Goal: Task Accomplishment & Management: Complete application form

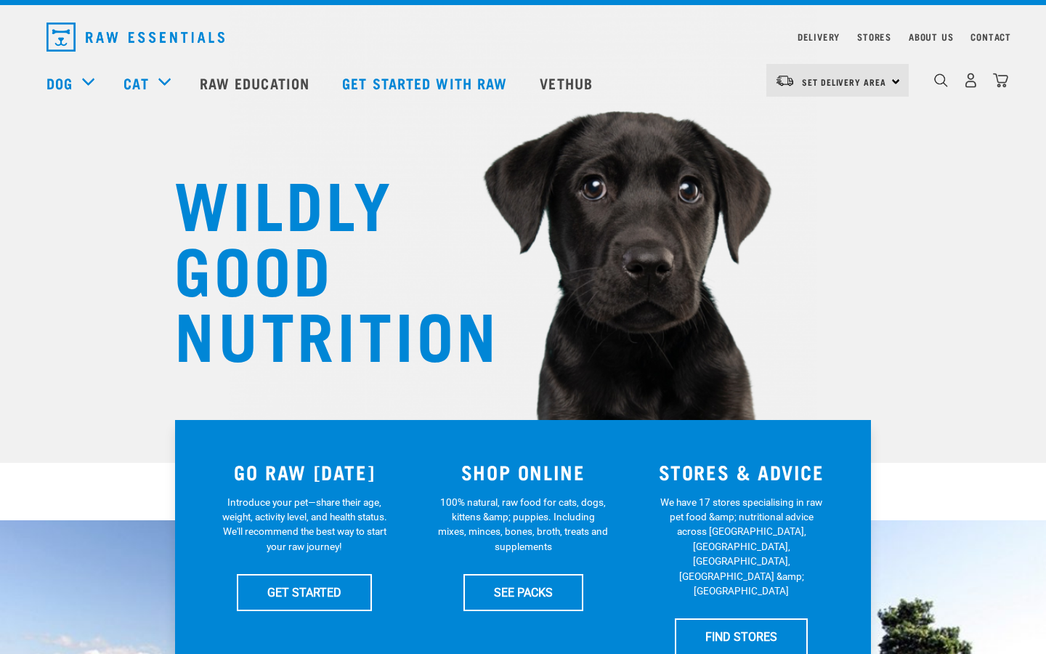
scroll to position [31, 0]
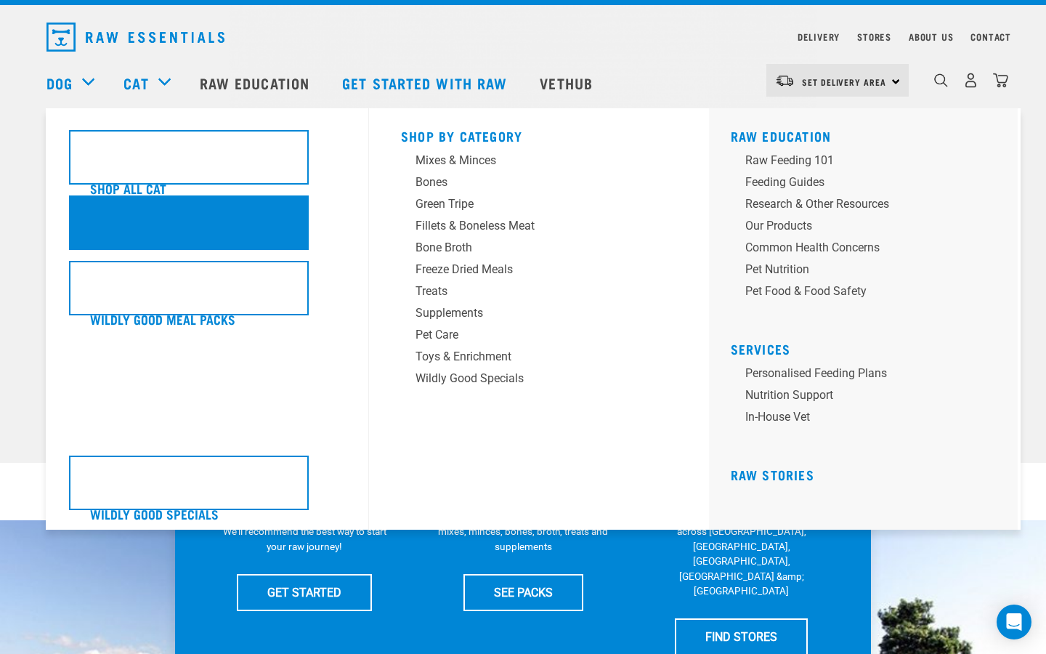
click at [158, 218] on div "Get Started Packs" at bounding box center [189, 222] width 240 height 54
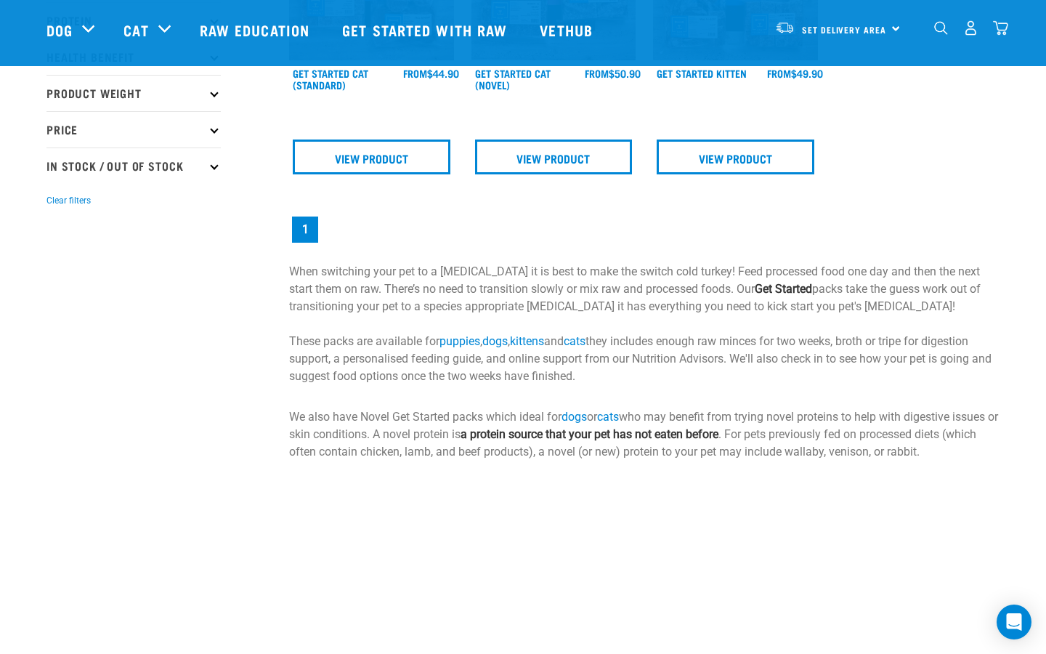
scroll to position [33, 0]
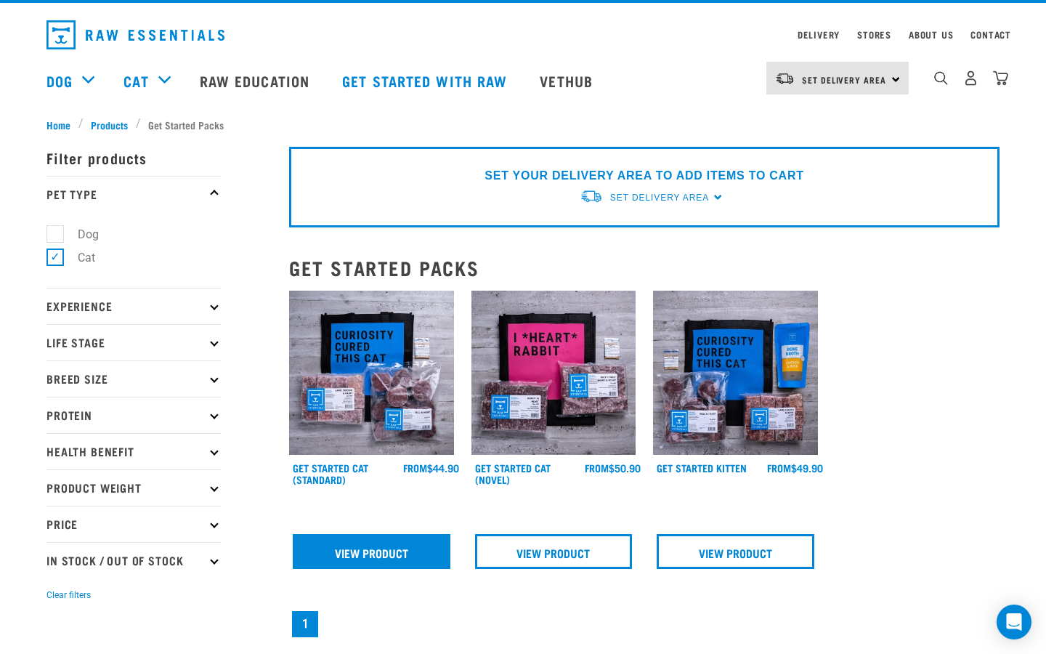
click at [374, 559] on link "View Product" at bounding box center [372, 551] width 158 height 35
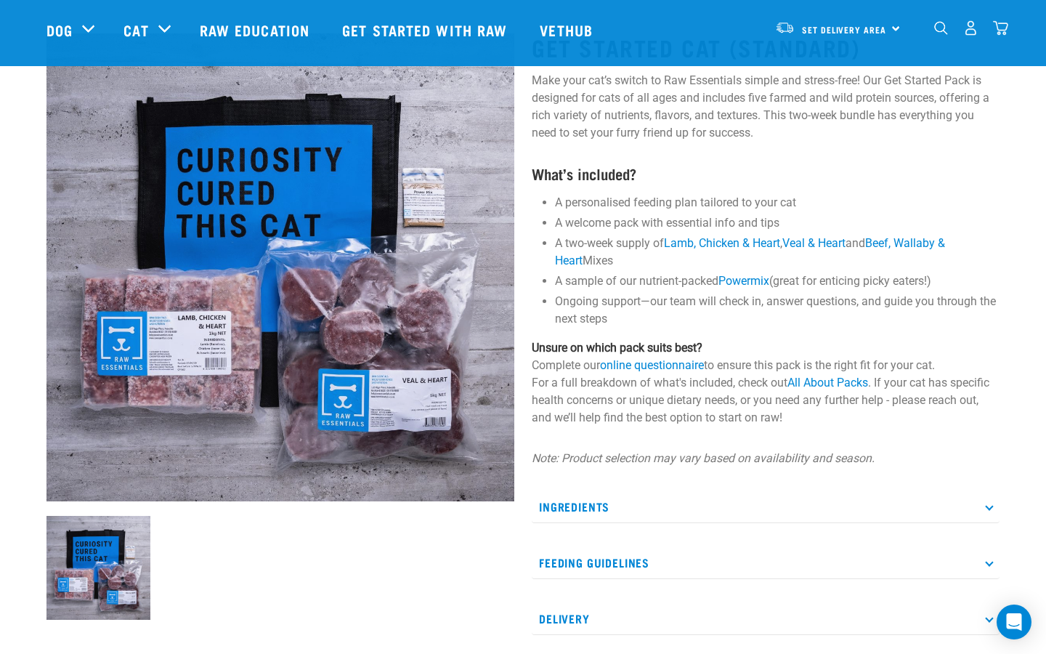
scroll to position [91, 0]
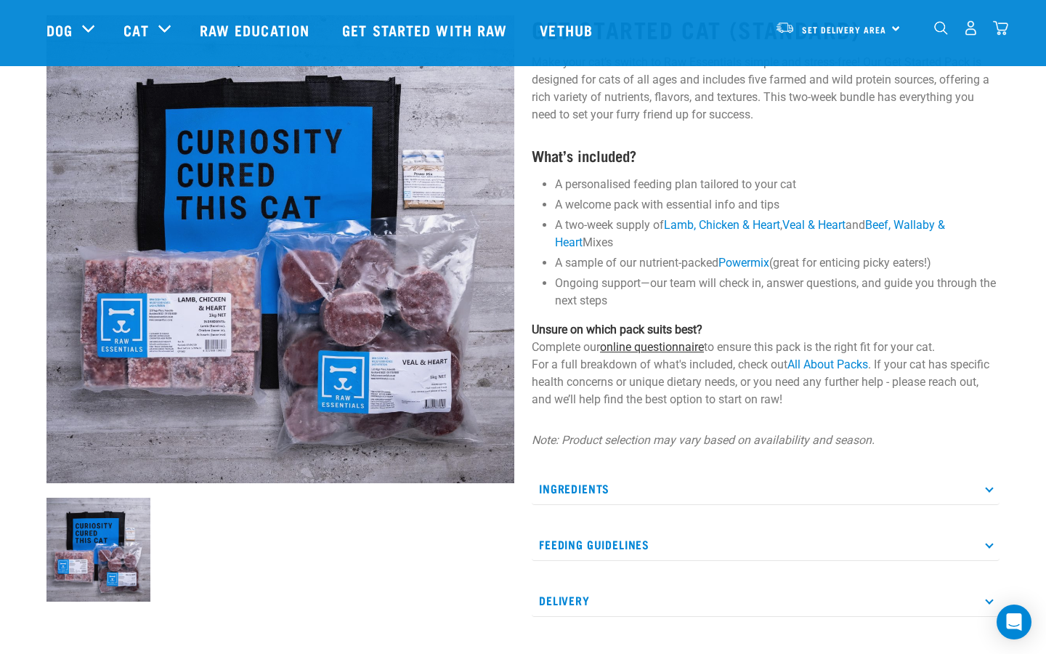
click at [638, 348] on link "online questionnaire" at bounding box center [652, 347] width 104 height 14
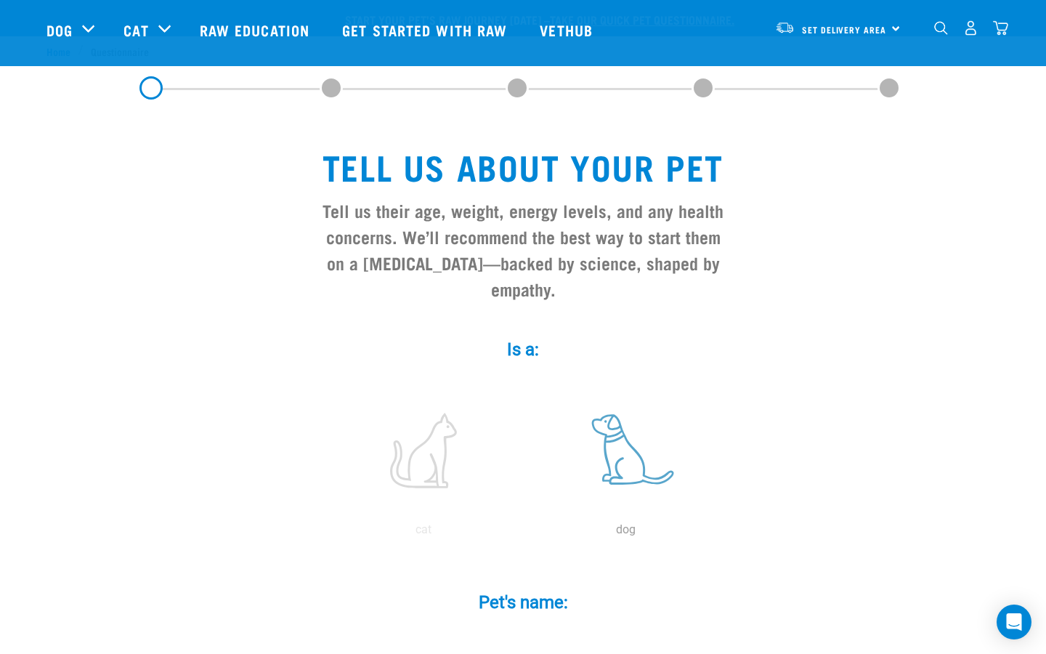
scroll to position [211, 0]
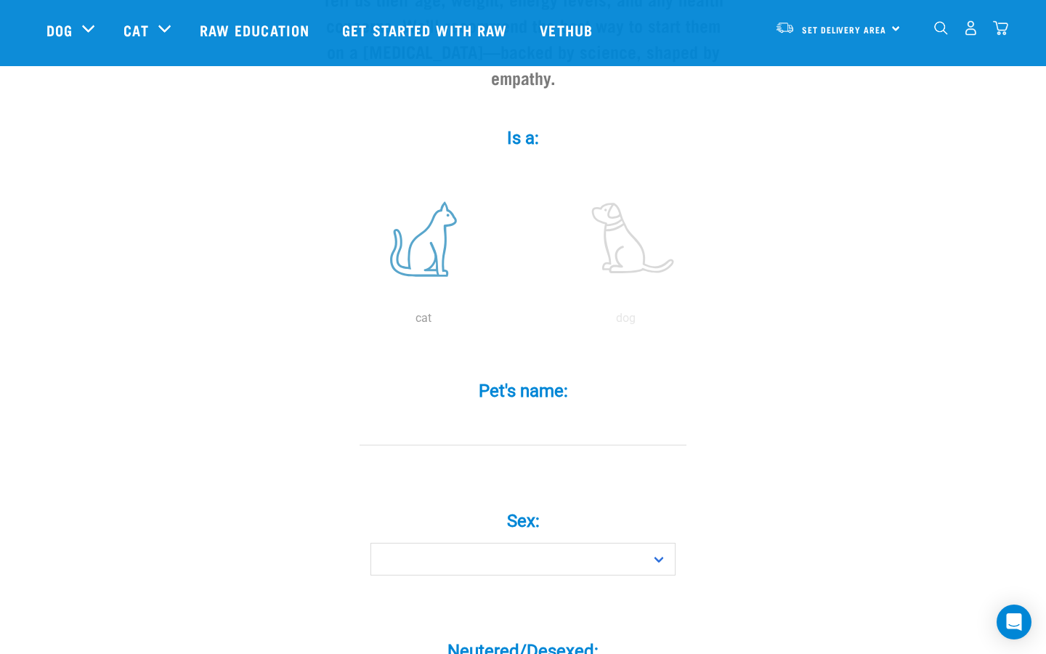
click at [427, 271] on label at bounding box center [423, 238] width 196 height 123
click at [322, 322] on input "radio" at bounding box center [322, 322] width 0 height 0
type input "Azula"
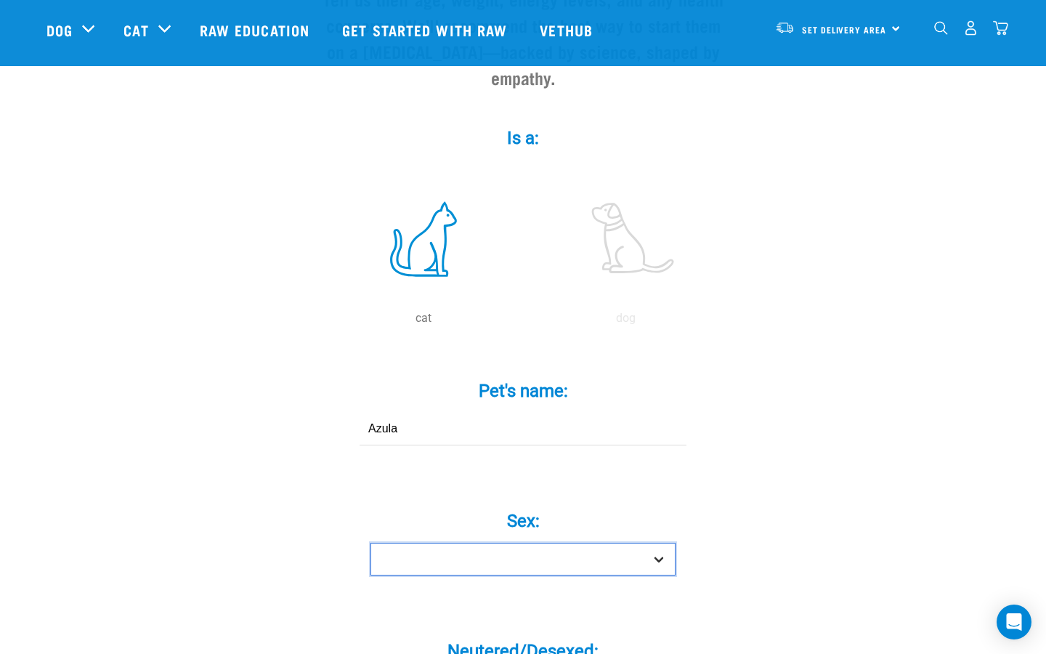
select select "girl"
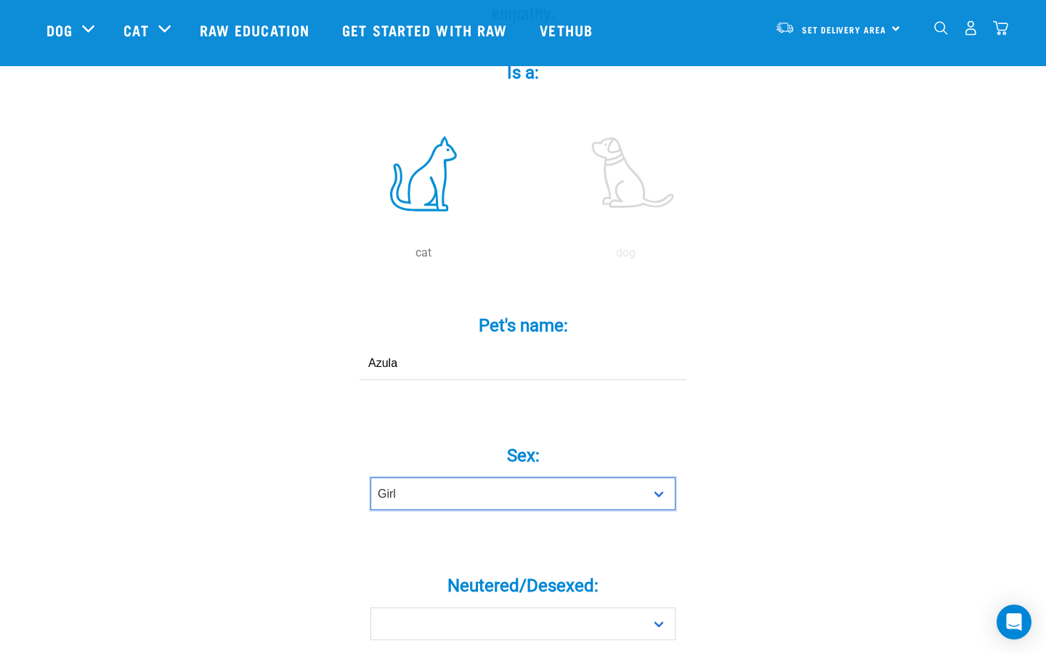
scroll to position [531, 0]
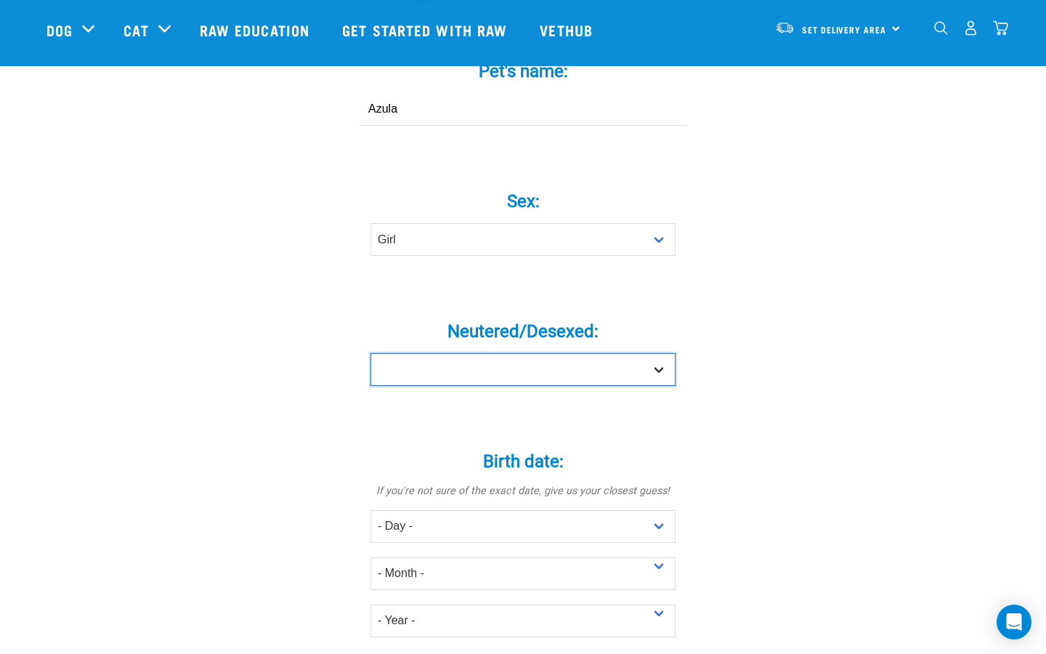
select select "yes"
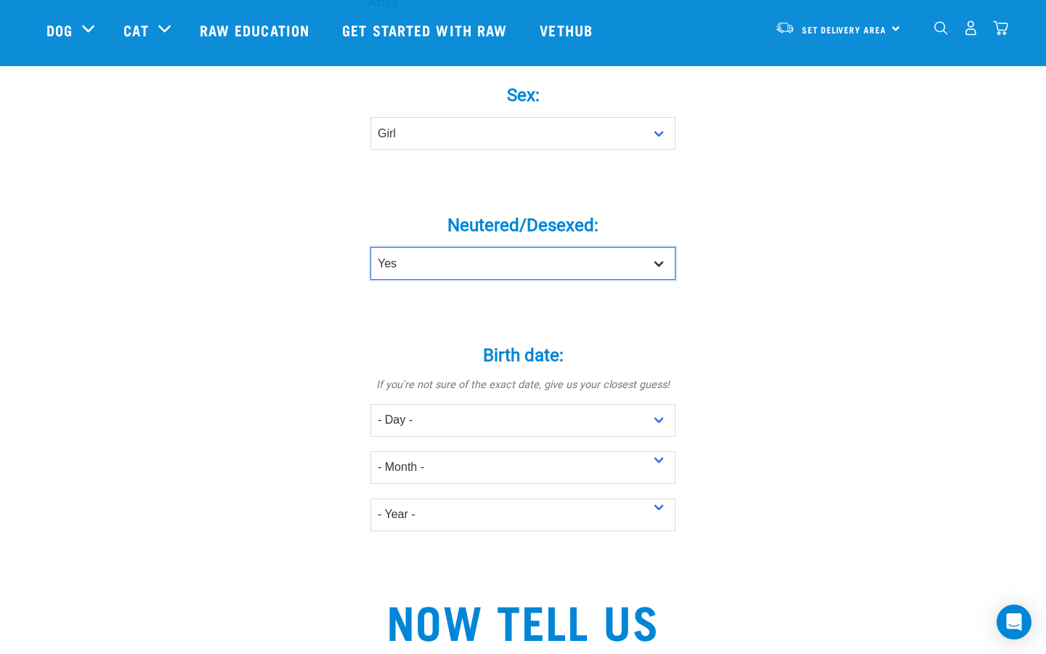
scroll to position [638, 0]
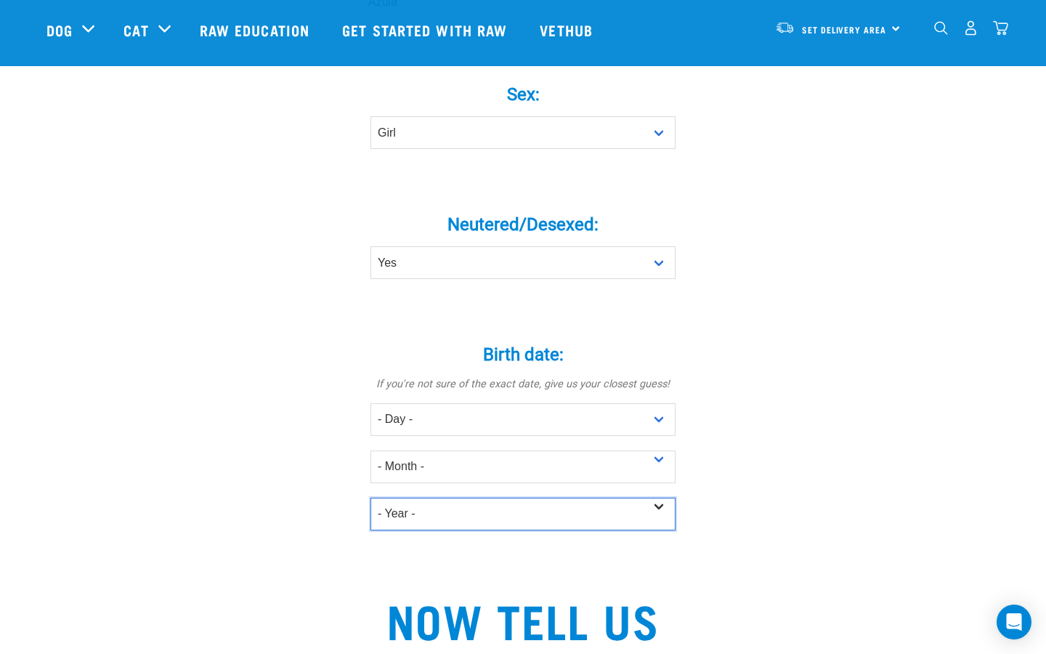
select select "2015"
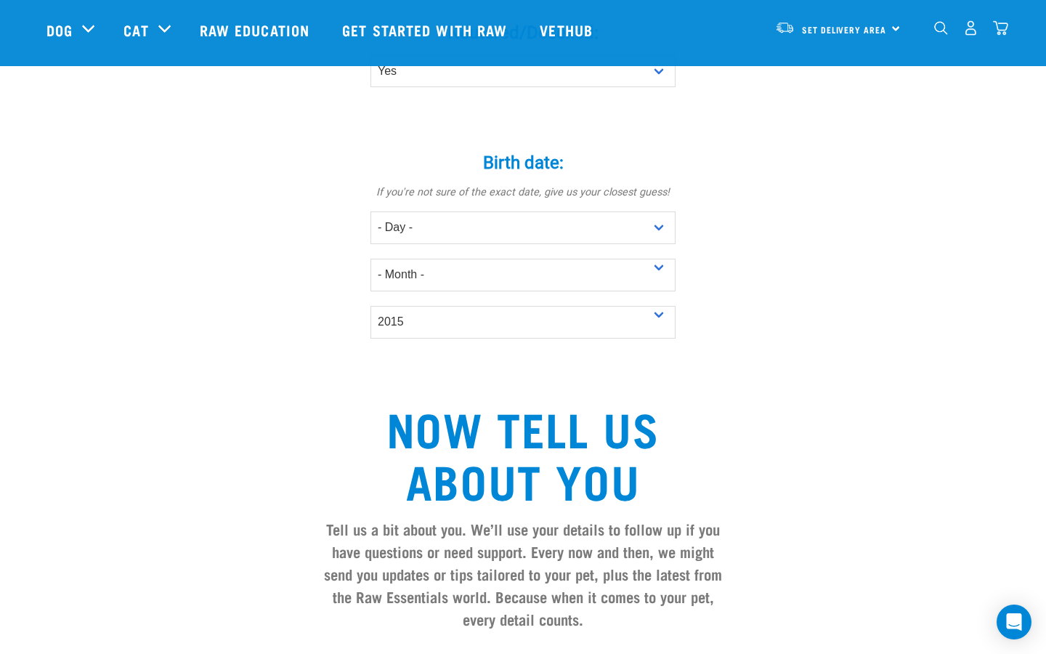
click at [300, 512] on div "Tell us about your pet Tell us their age, weight, energy levels, and any health…" at bounding box center [522, 154] width 953 height 1733
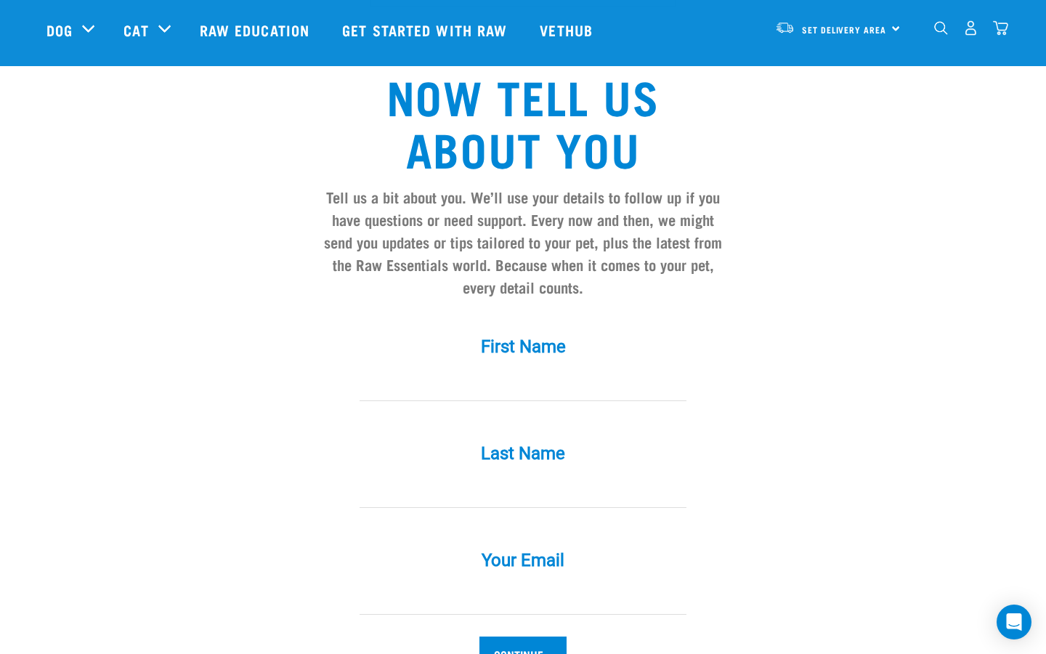
scroll to position [1170, 0]
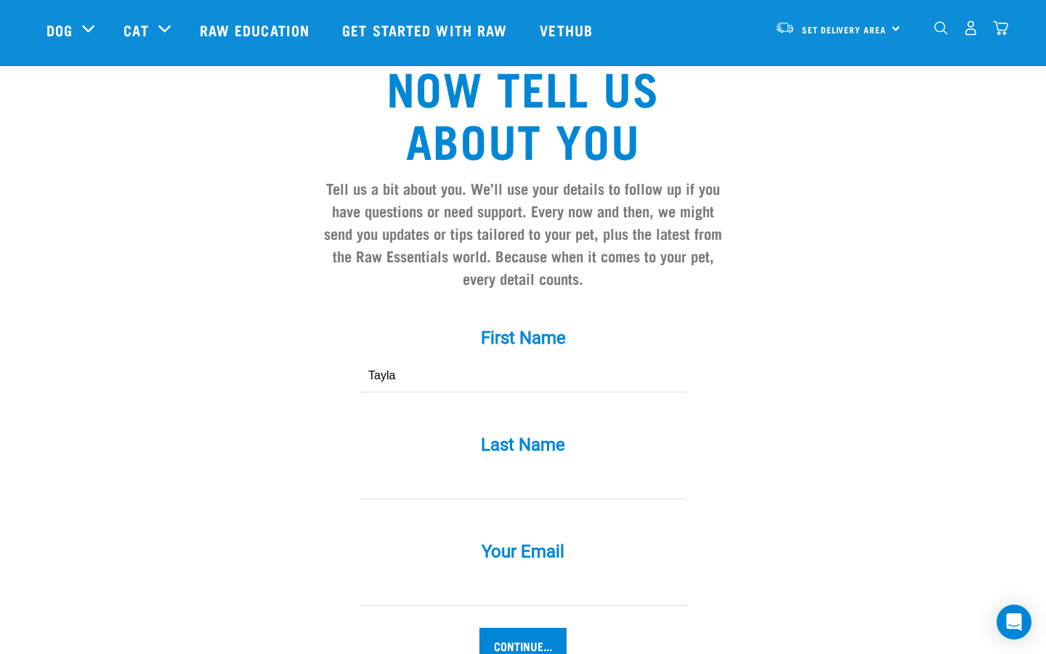
type input "Tayla"
type input "D"
type input "s"
type input "Simpson"
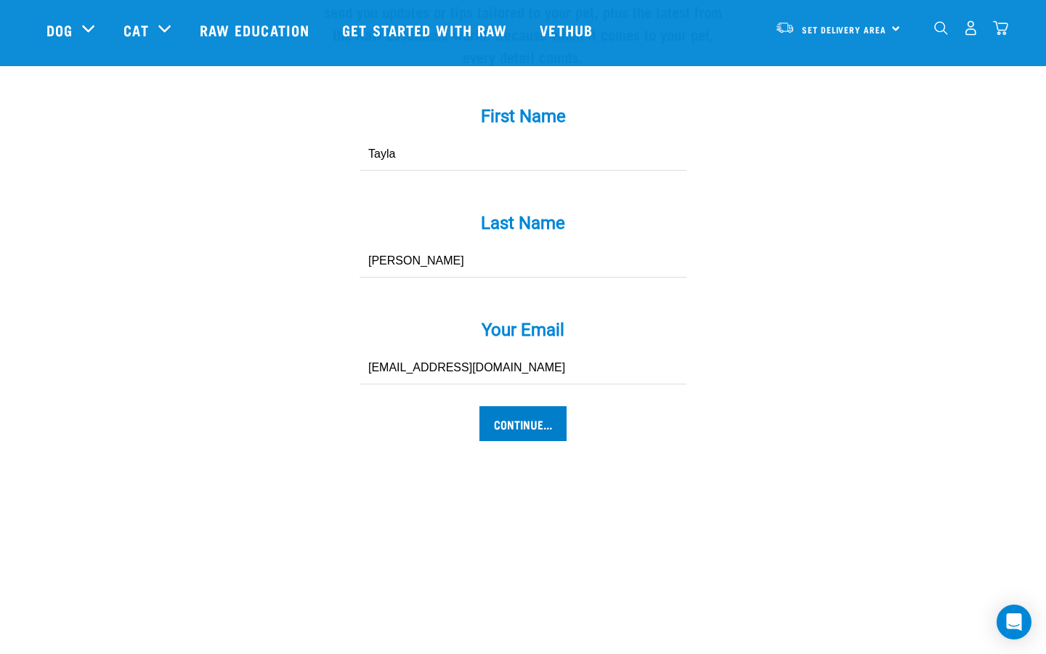
type input "[EMAIL_ADDRESS][DOMAIN_NAME]"
click at [530, 428] on input "Continue..." at bounding box center [522, 423] width 87 height 35
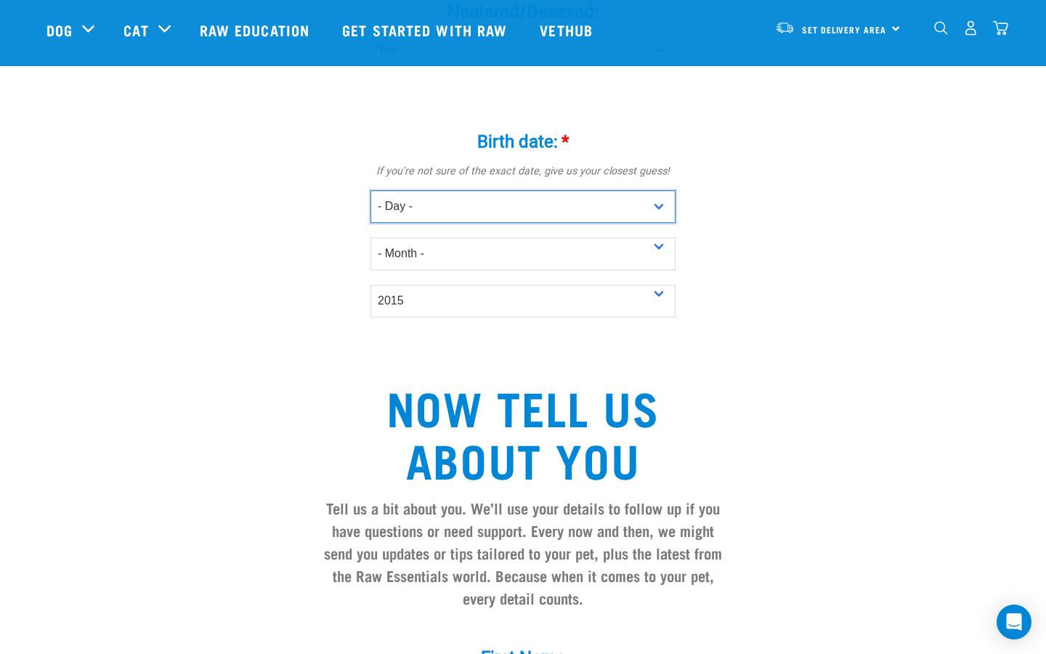
scroll to position [818, 0]
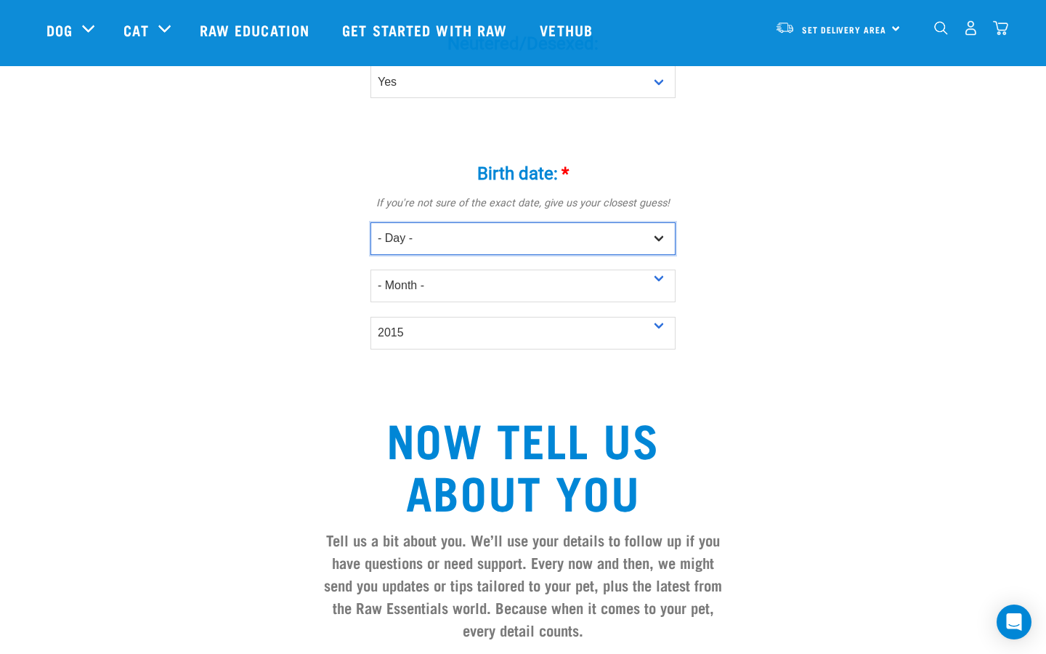
select select "25"
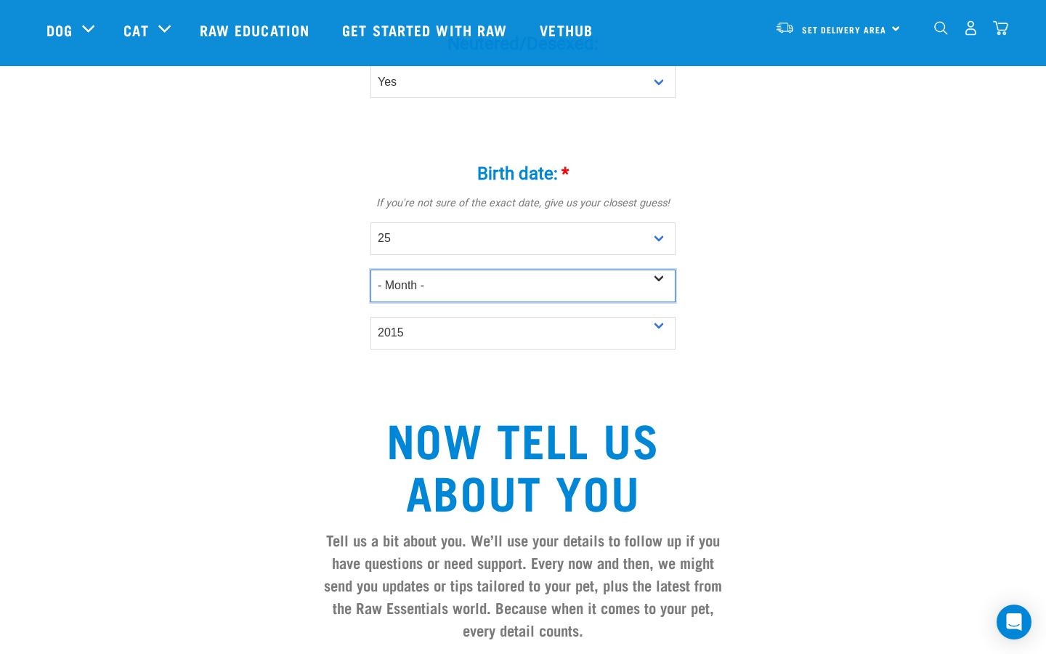
select select "October"
click at [235, 426] on div "Tell us about your pet Tell us their age, weight, energy levels, and any health…" at bounding box center [522, 165] width 953 height 1733
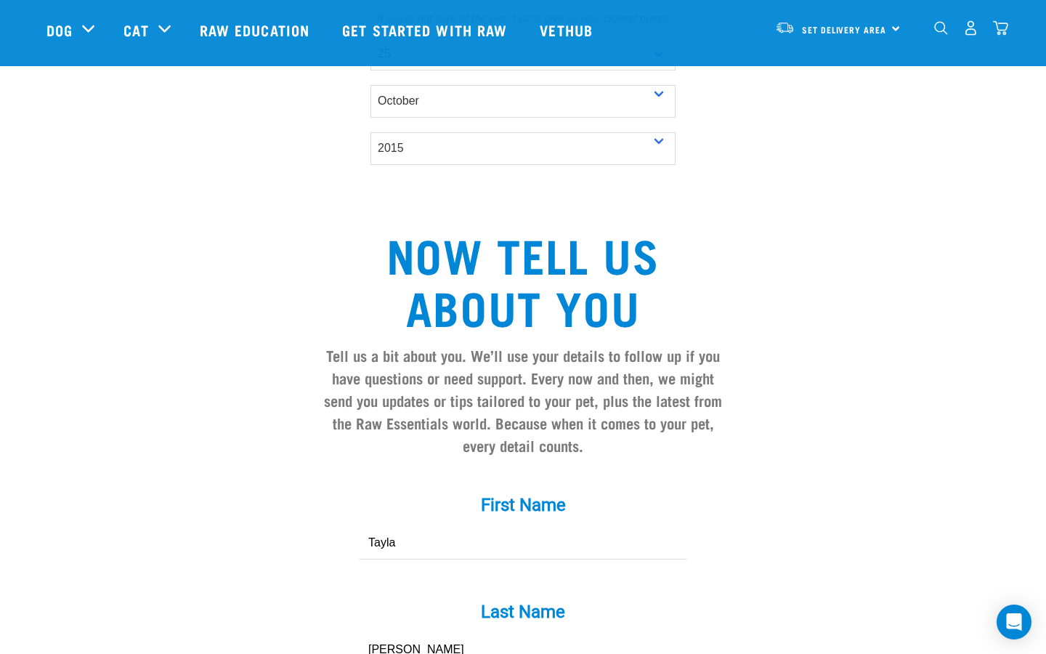
scroll to position [1626, 0]
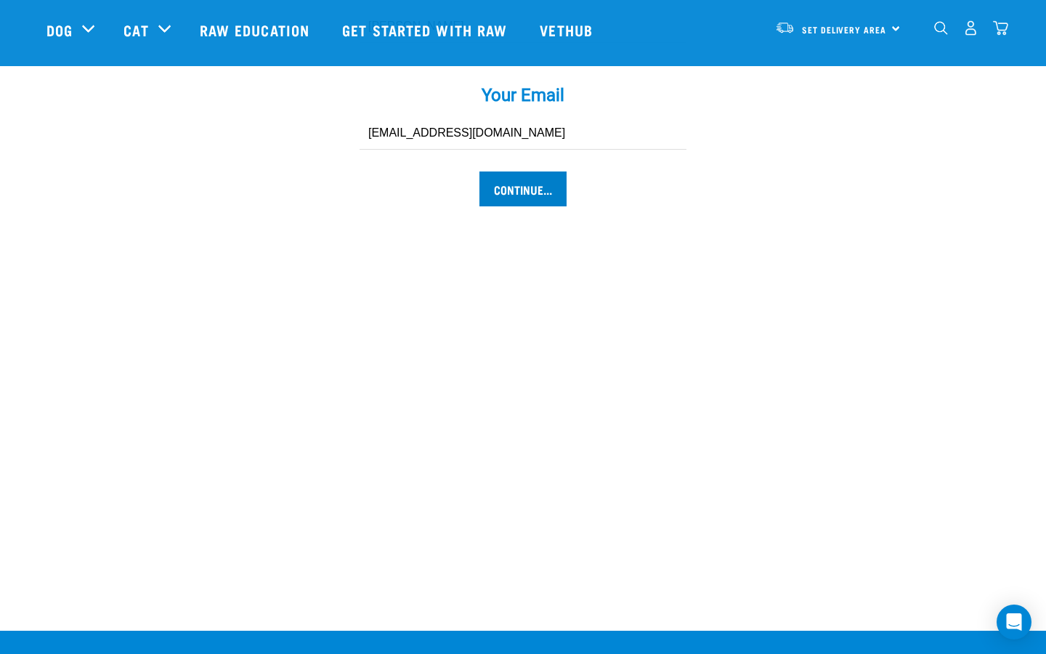
click at [529, 202] on input "Continue..." at bounding box center [522, 188] width 87 height 35
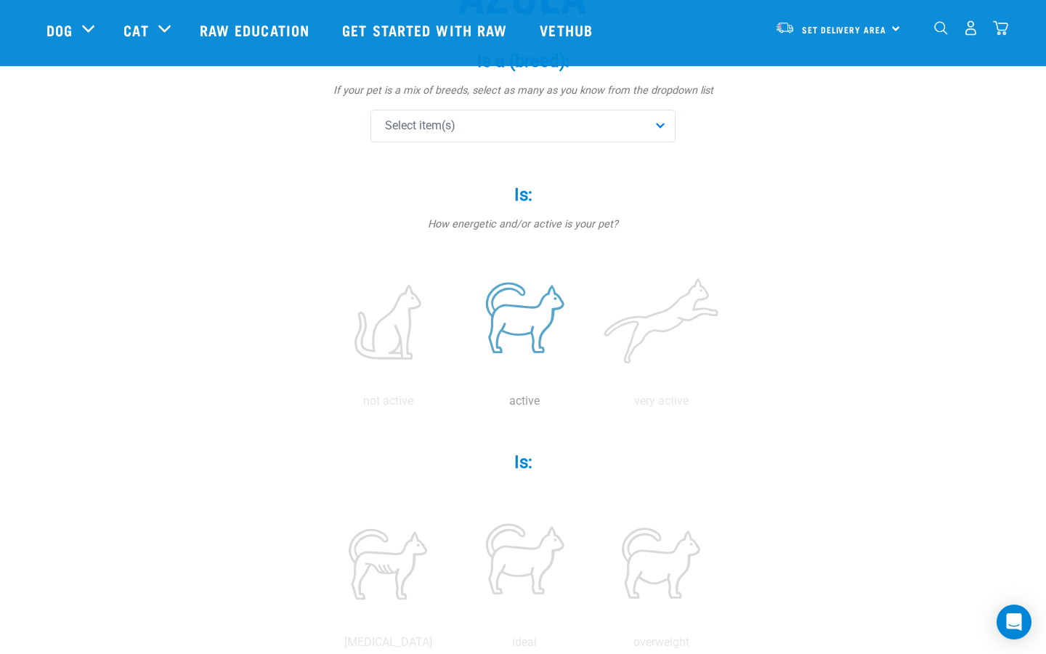
scroll to position [182, 0]
click at [550, 309] on label at bounding box center [524, 318] width 131 height 123
click at [456, 402] on input "radio" at bounding box center [456, 402] width 0 height 0
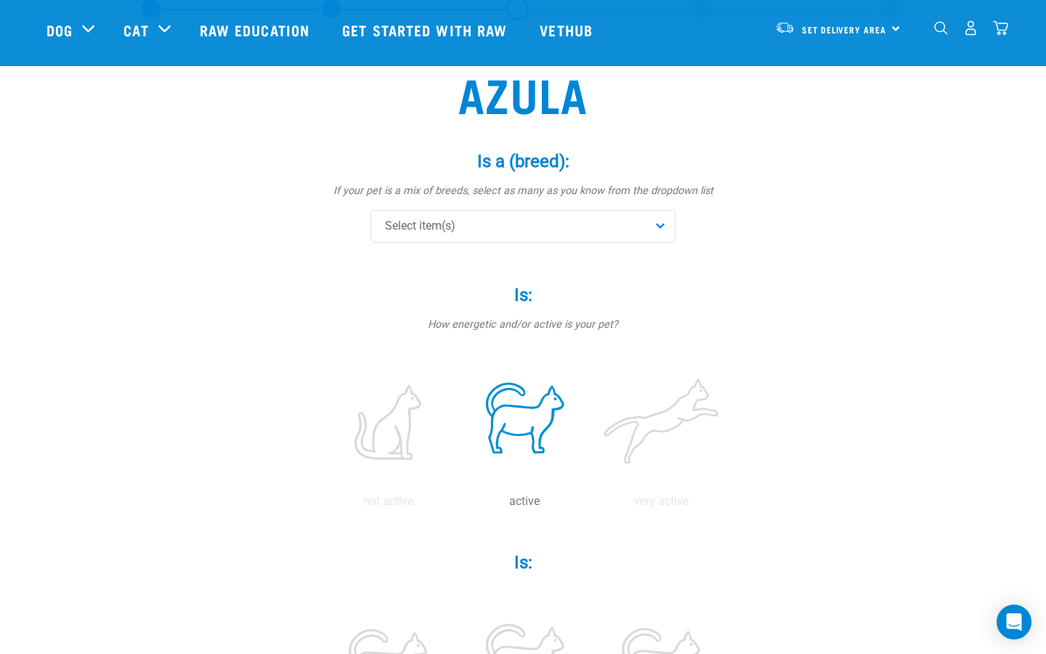
scroll to position [76, 0]
click at [500, 221] on div "Select item(s)" at bounding box center [522, 229] width 305 height 33
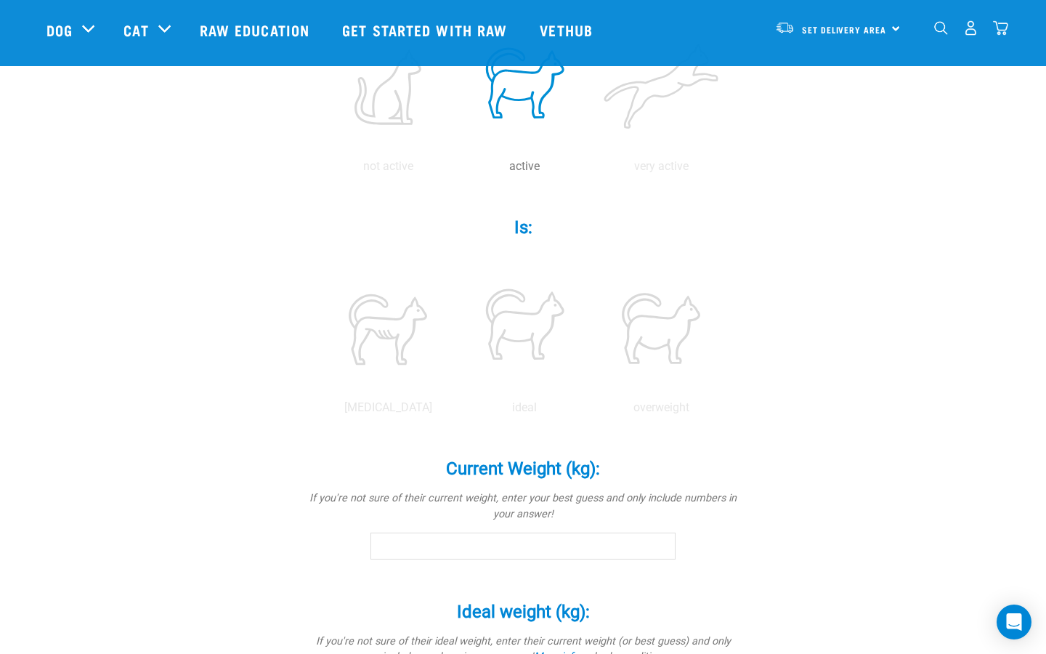
scroll to position [415, 0]
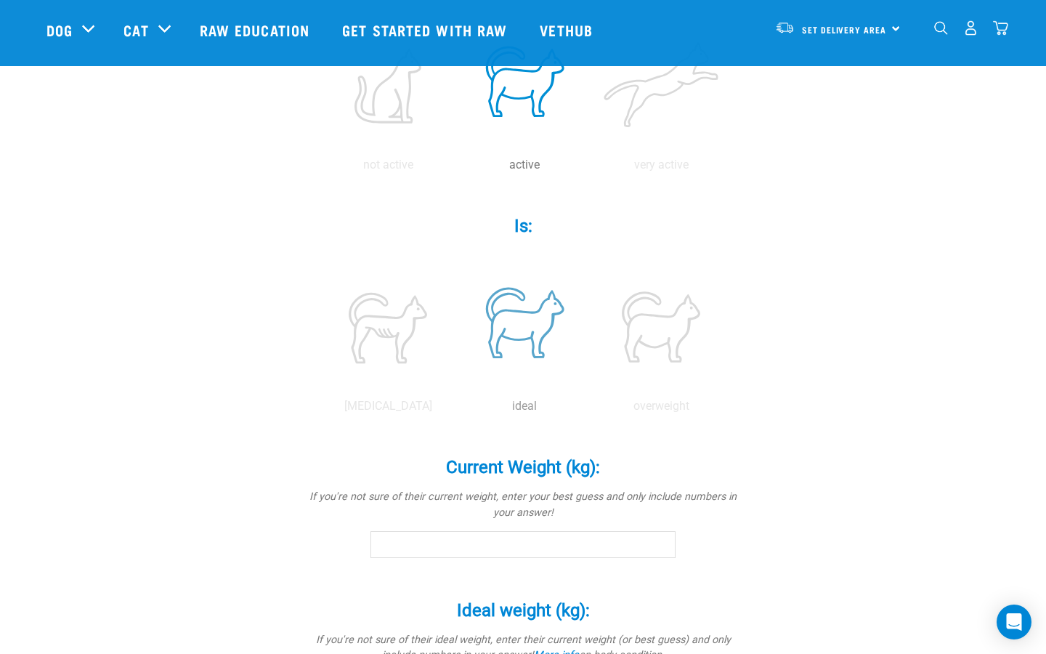
click at [547, 317] on label at bounding box center [524, 326] width 131 height 123
click at [456, 410] on input "radio" at bounding box center [456, 410] width 0 height 0
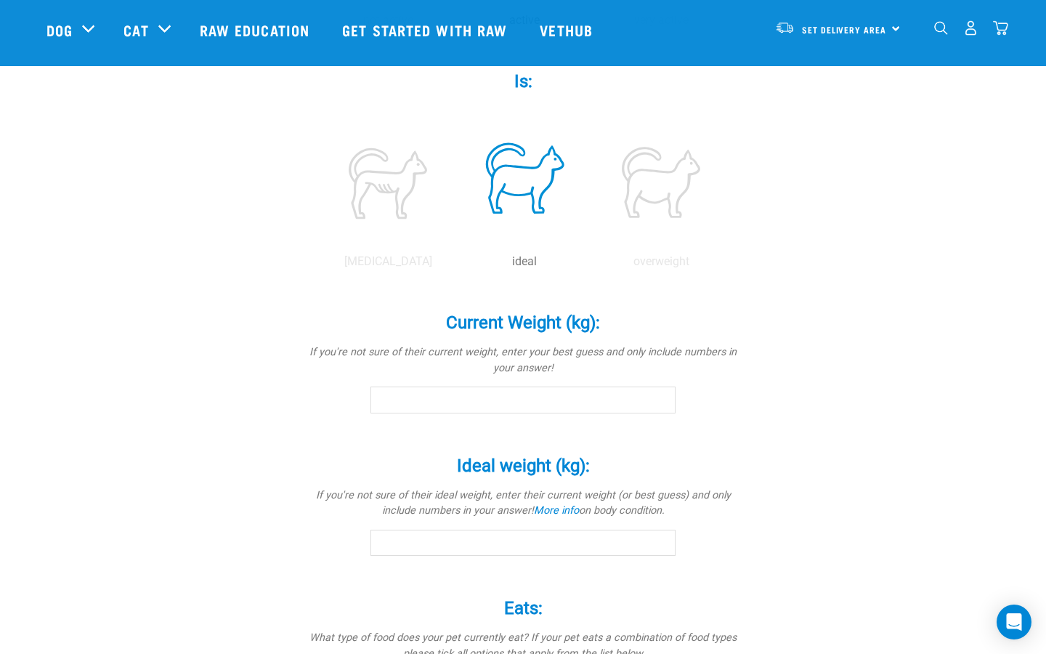
scroll to position [560, 0]
click at [523, 404] on input "Current Weight (kg): *" at bounding box center [522, 399] width 305 height 26
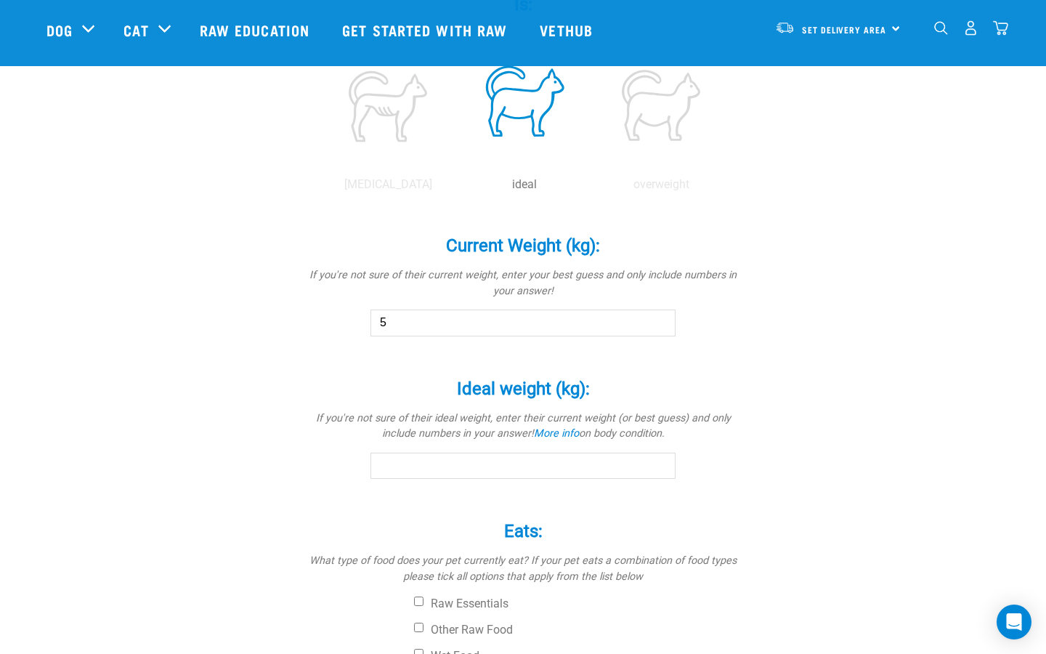
type input "5"
click at [552, 472] on input "Ideal weight (kg): *" at bounding box center [522, 465] width 305 height 26
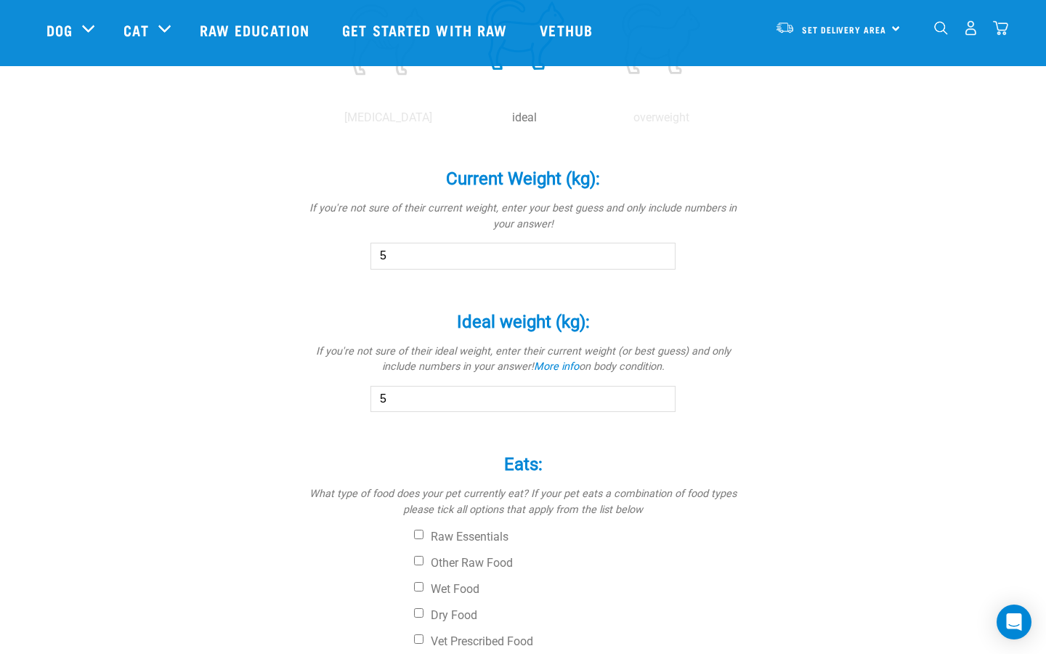
scroll to position [852, 0]
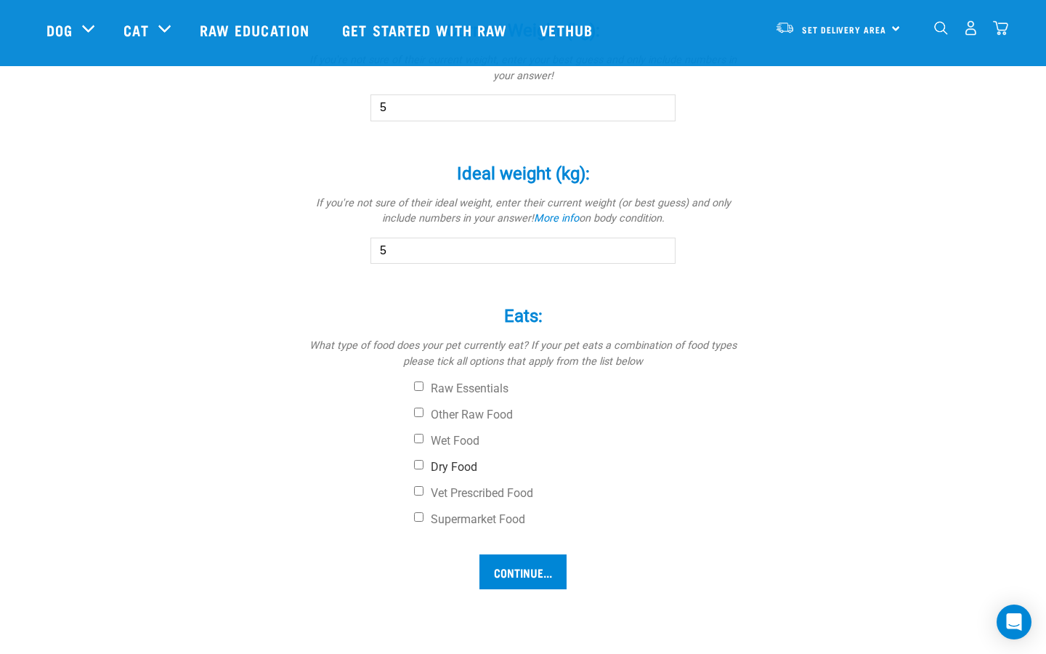
type input "5"
click at [437, 464] on label "Dry Food" at bounding box center [577, 467] width 327 height 15
click at [423, 464] on input "Dry Food" at bounding box center [418, 464] width 9 height 9
checkbox input "true"
click at [434, 492] on label "Vet Prescribed Food" at bounding box center [577, 493] width 327 height 15
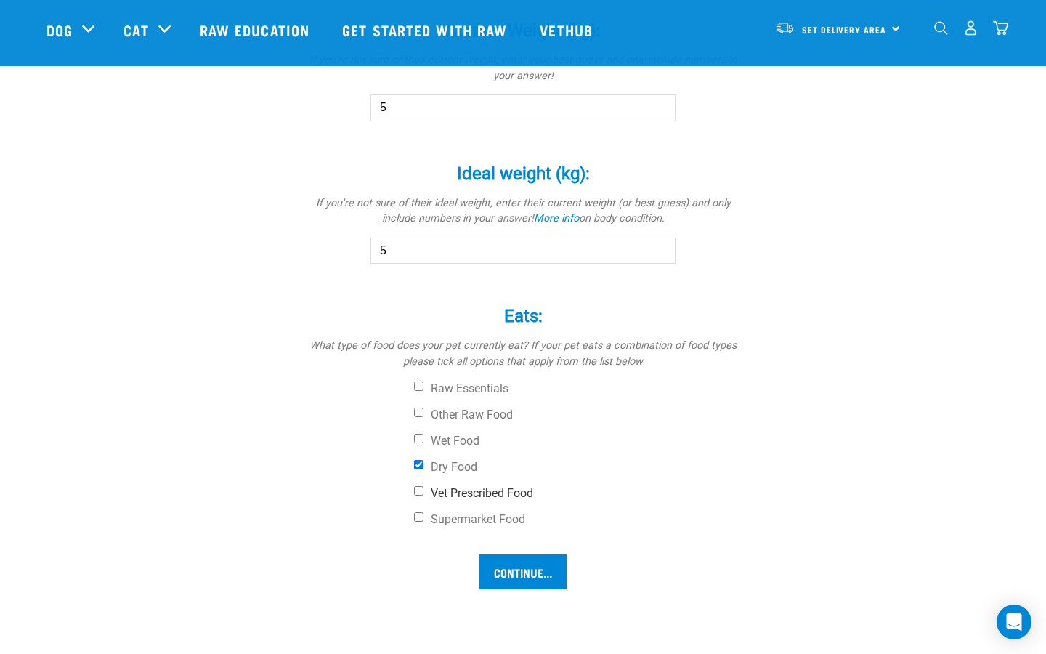
click at [423, 492] on input "Vet Prescribed Food" at bounding box center [418, 490] width 9 height 9
checkbox input "true"
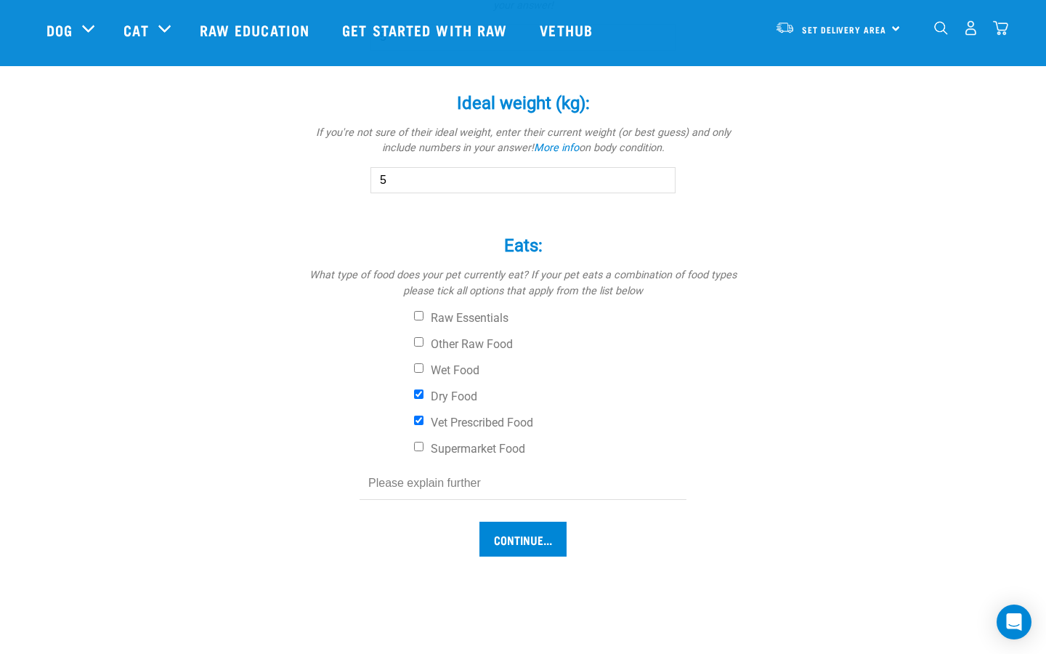
scroll to position [939, 0]
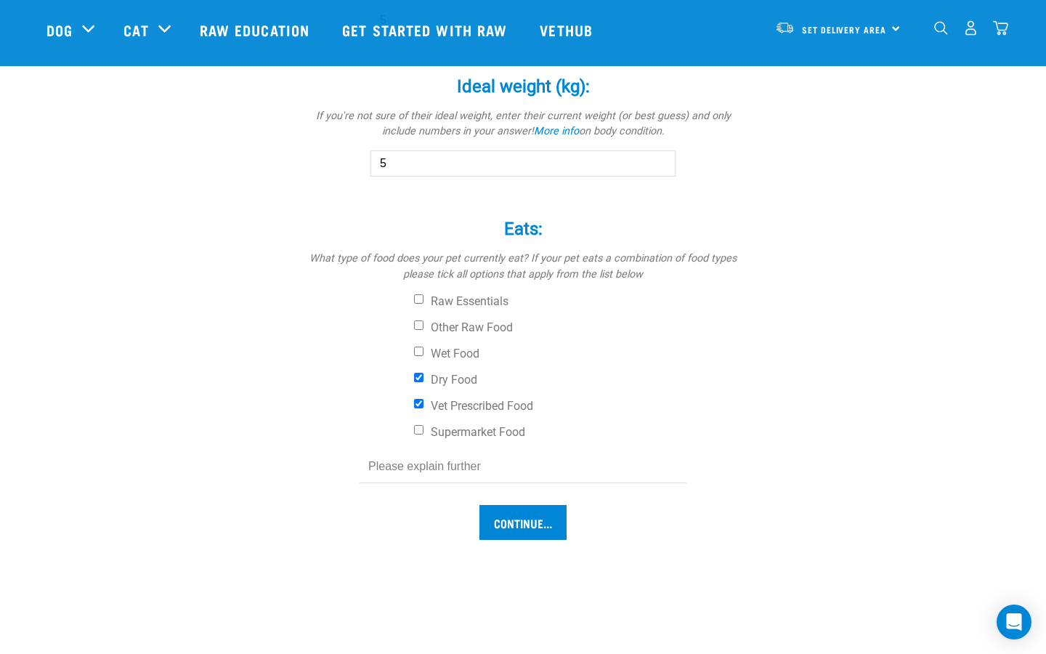
click at [487, 461] on input "text" at bounding box center [522, 466] width 327 height 33
type input "The Hills"
click at [509, 507] on input "Continue..." at bounding box center [522, 522] width 87 height 35
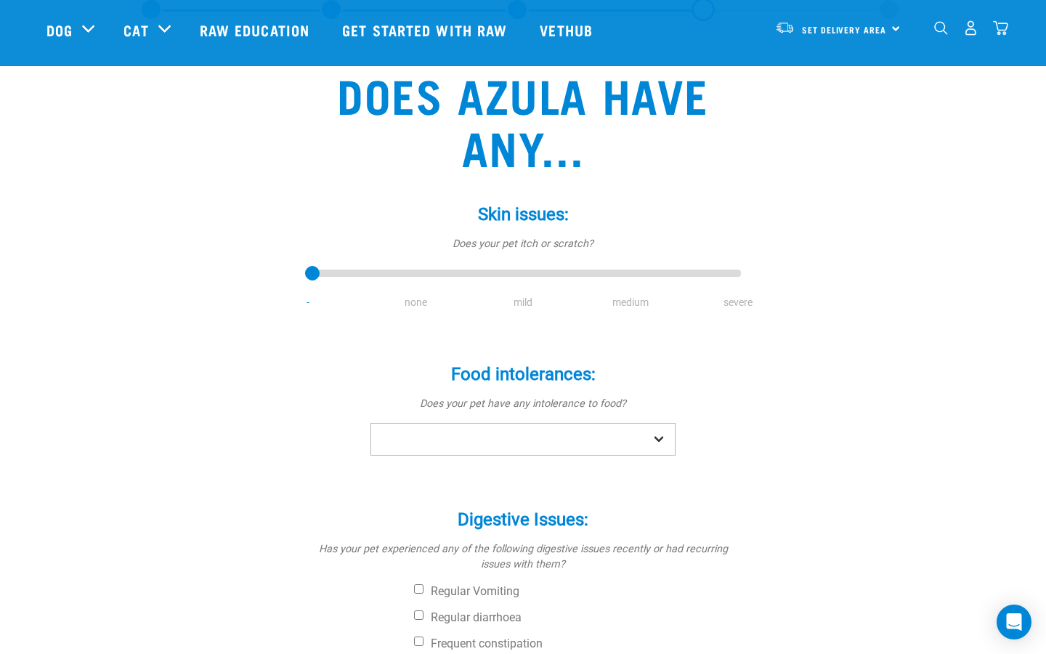
scroll to position [79, 0]
click at [572, 275] on input "range" at bounding box center [523, 273] width 436 height 20
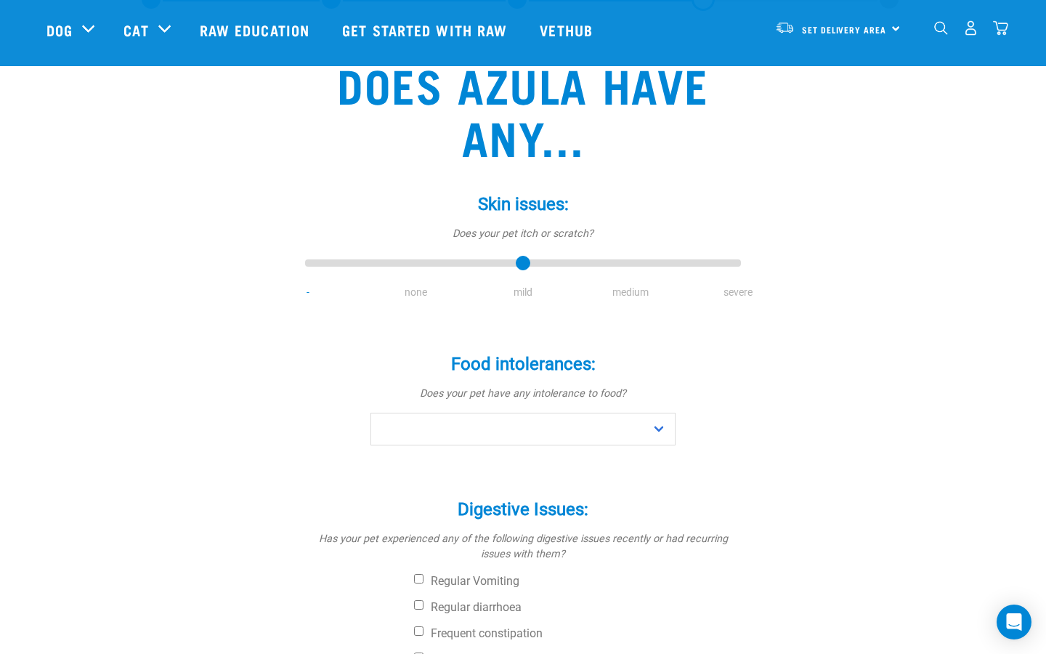
scroll to position [135, 0]
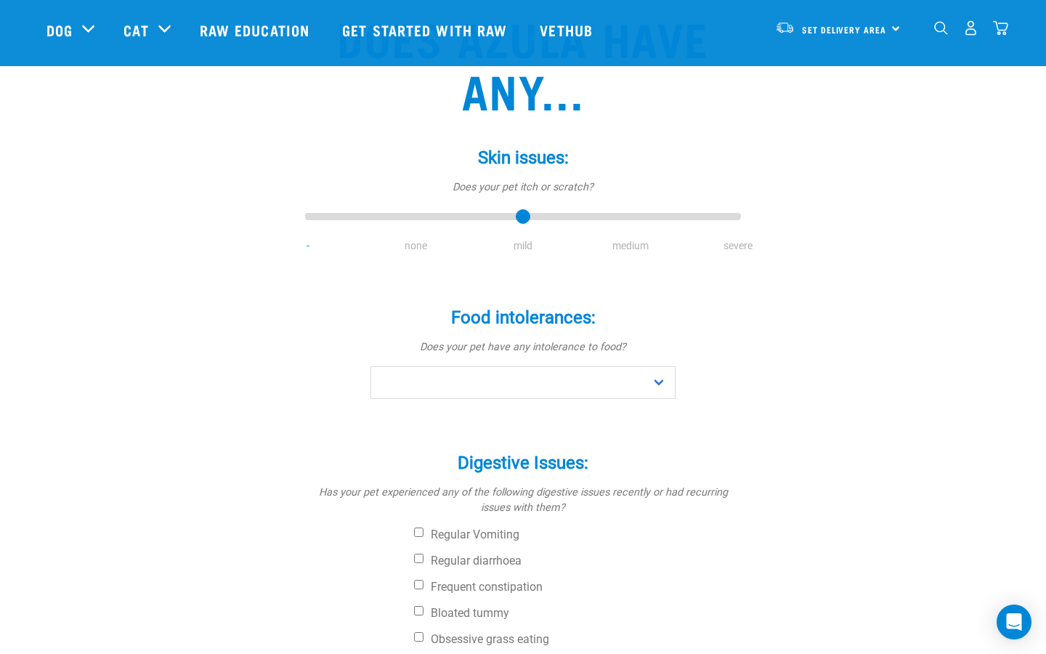
click at [603, 204] on div "Skin issues: * Does your pet itch or scratch? - none mild medium severe" at bounding box center [523, 190] width 436 height 126
type input "3"
click at [603, 218] on input "range" at bounding box center [523, 217] width 436 height 20
select select "no"
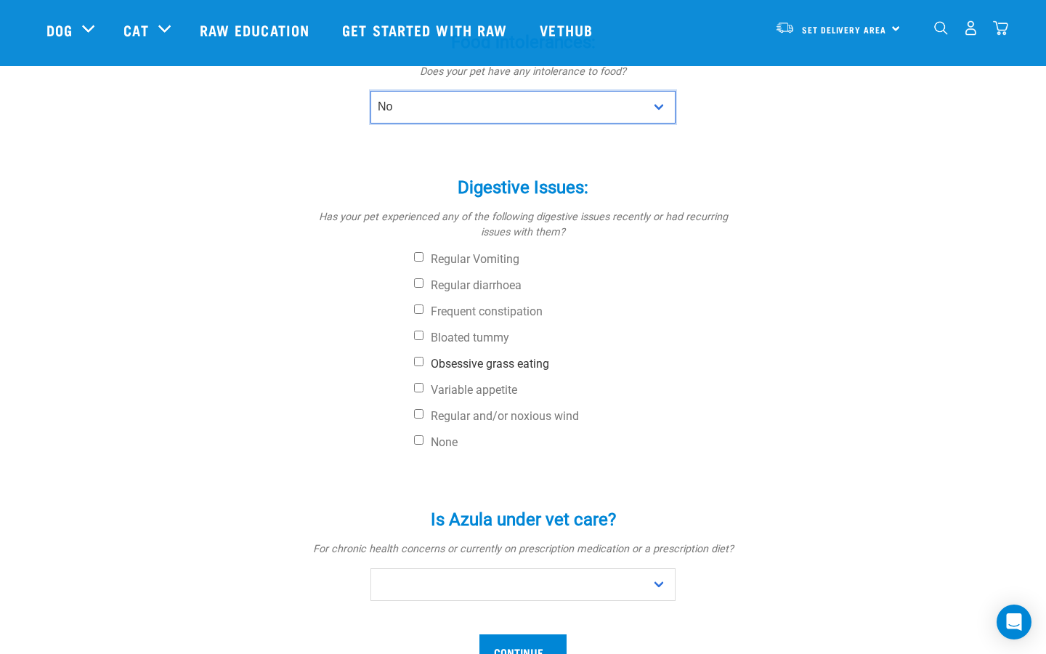
scroll to position [415, 0]
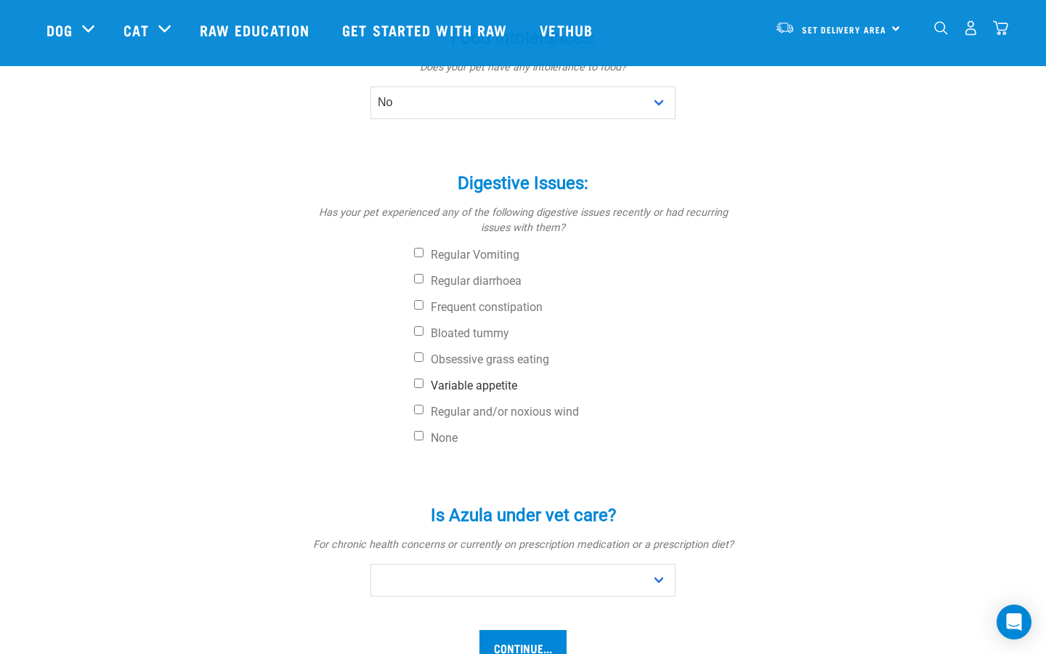
click at [436, 381] on label "Variable appetite" at bounding box center [577, 385] width 327 height 15
click at [423, 381] on input "Variable appetite" at bounding box center [418, 382] width 9 height 9
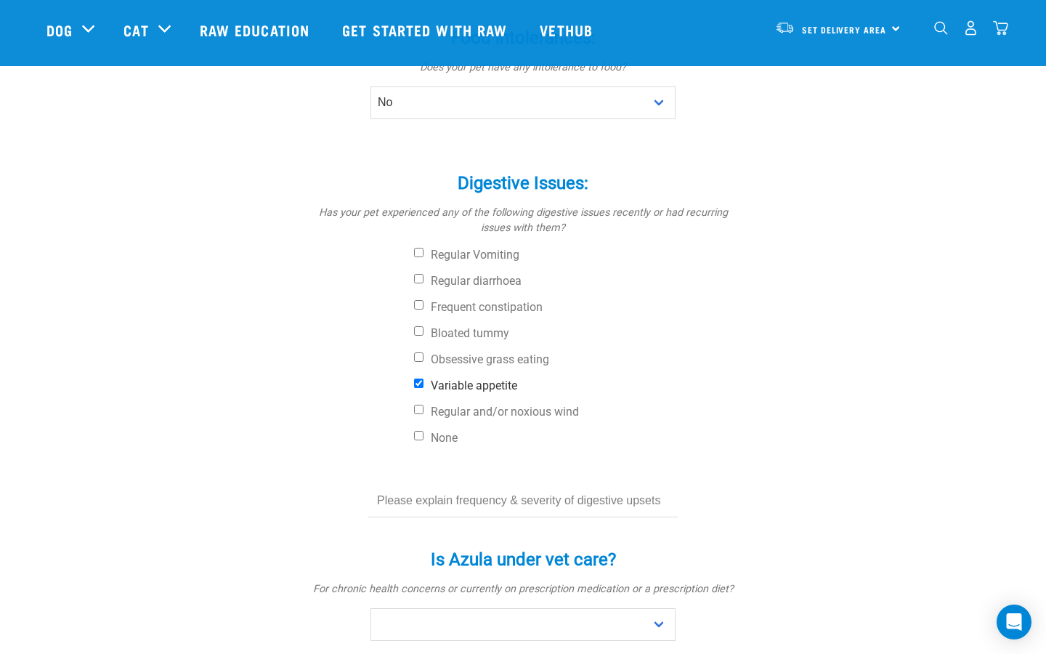
click at [422, 383] on input "Variable appetite" at bounding box center [418, 382] width 9 height 9
checkbox input "false"
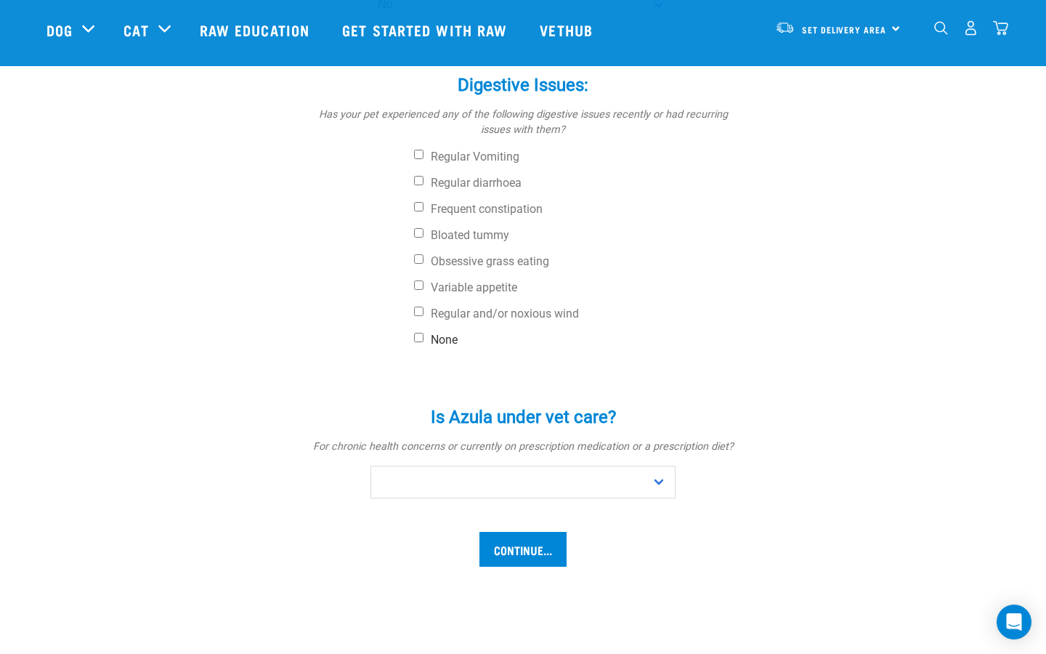
scroll to position [514, 0]
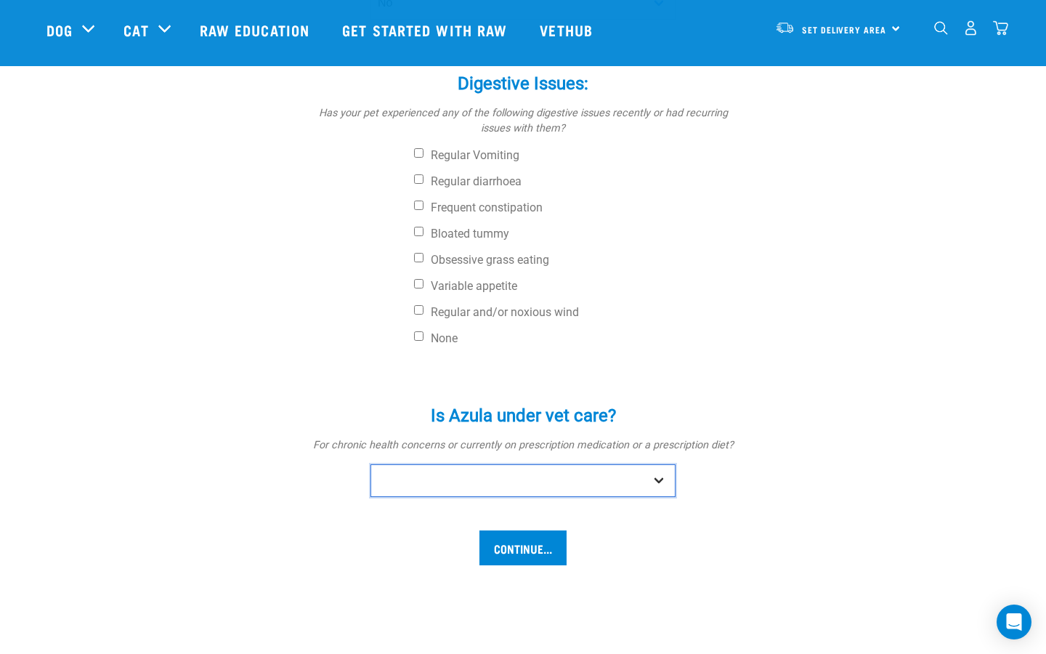
select select "yes"
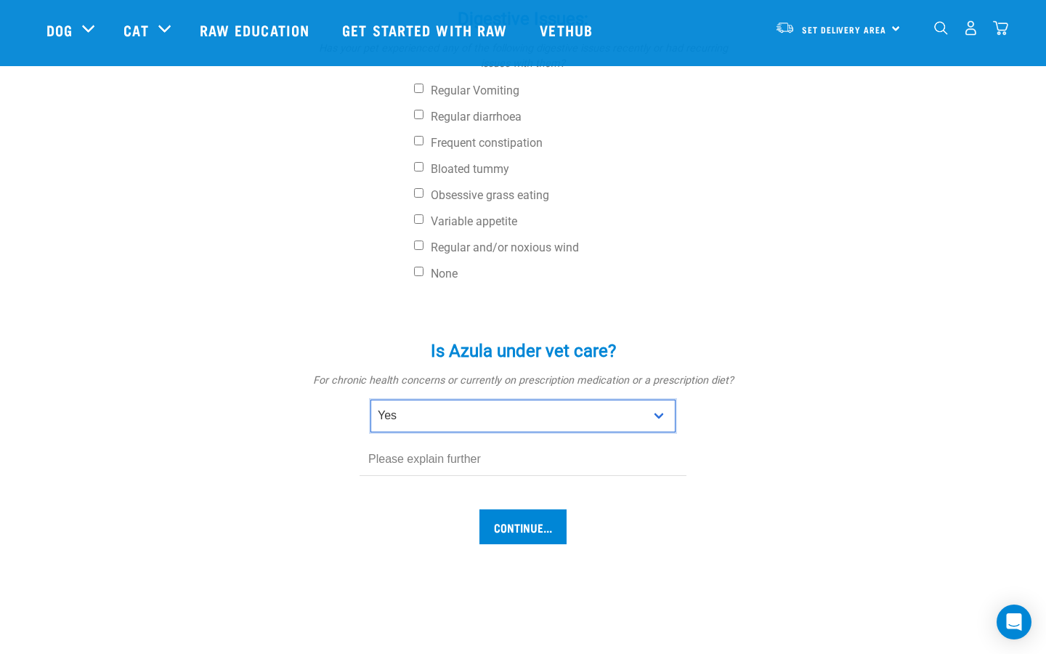
scroll to position [582, 0]
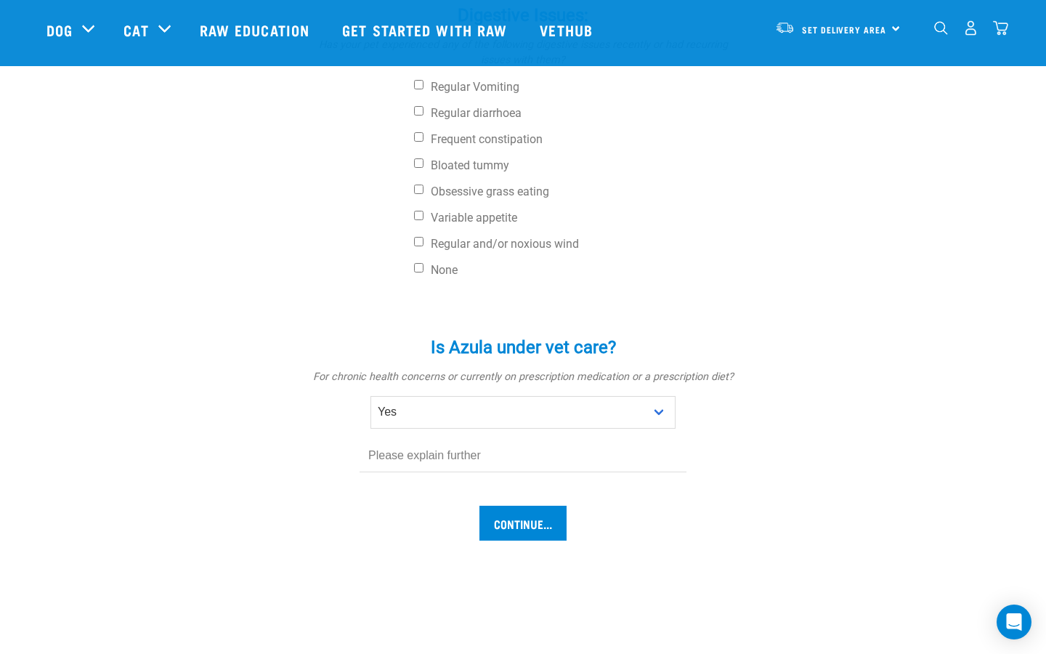
click at [452, 454] on input "text" at bounding box center [522, 455] width 327 height 33
type input "The Hills prescription diet stress"
click at [537, 528] on input "Continue..." at bounding box center [522, 522] width 87 height 35
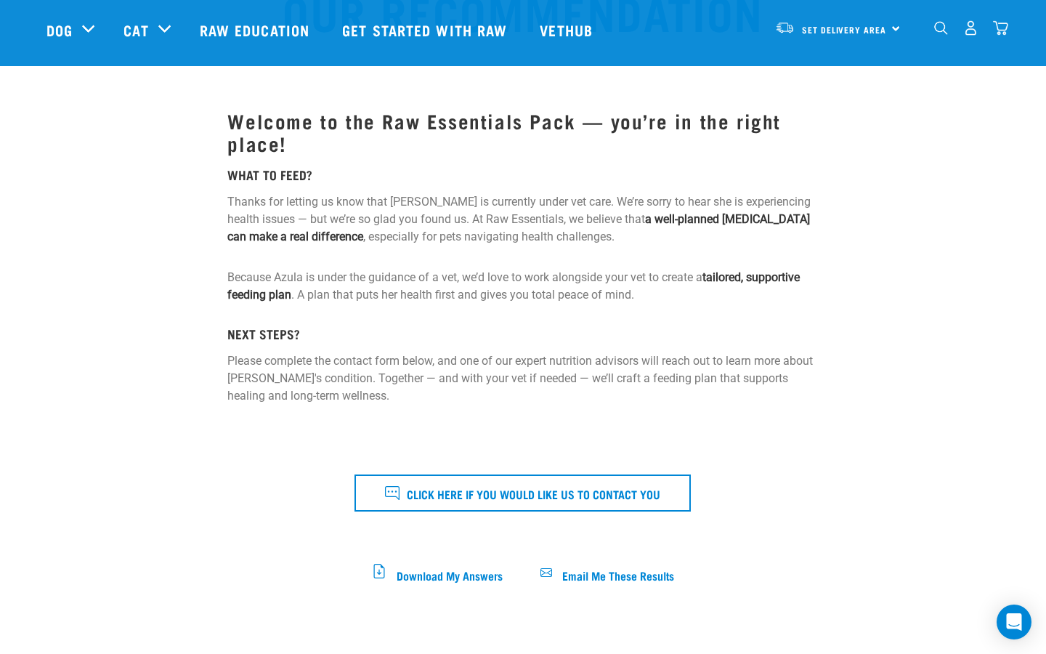
scroll to position [166, 0]
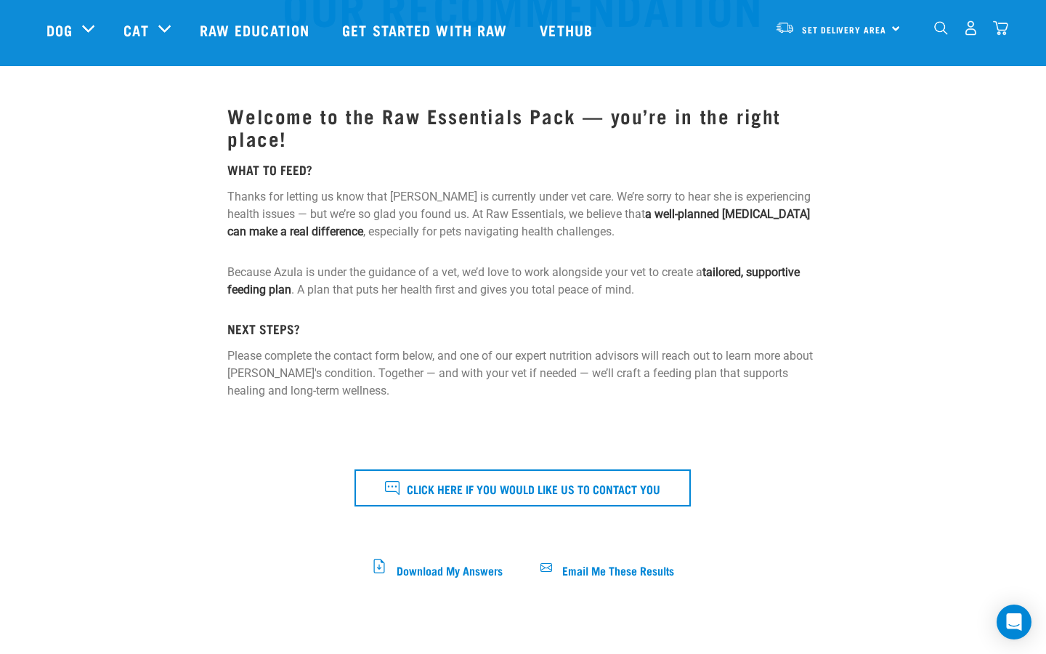
click at [349, 272] on p "Because Azula is under the guidance of a vet, we’d love to work alongside your …" at bounding box center [522, 281] width 590 height 35
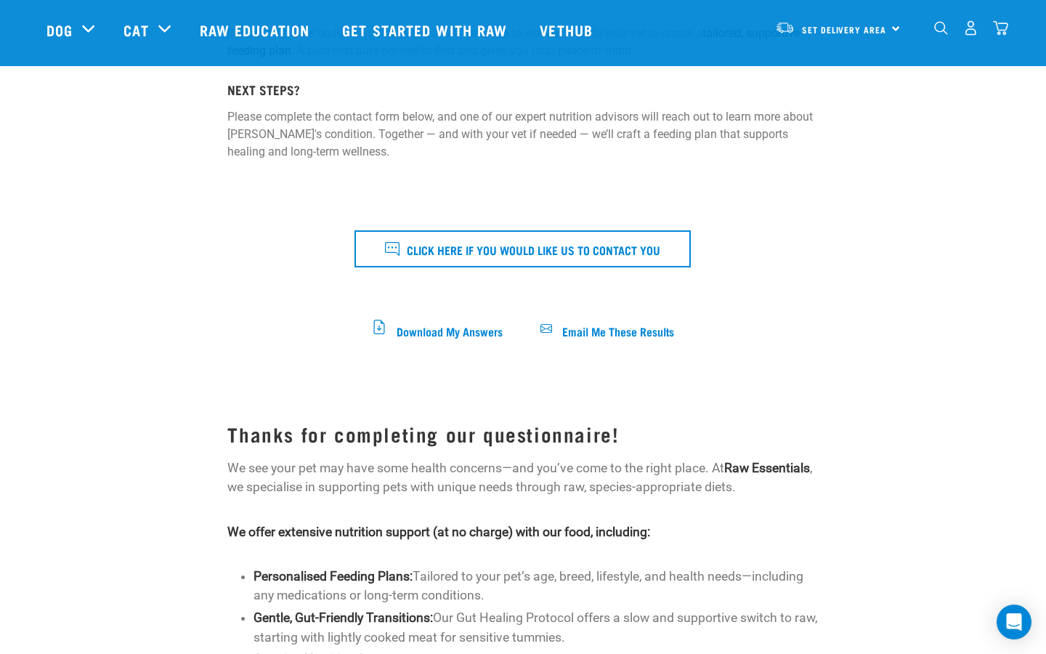
scroll to position [331, 0]
